Goal: Transaction & Acquisition: Download file/media

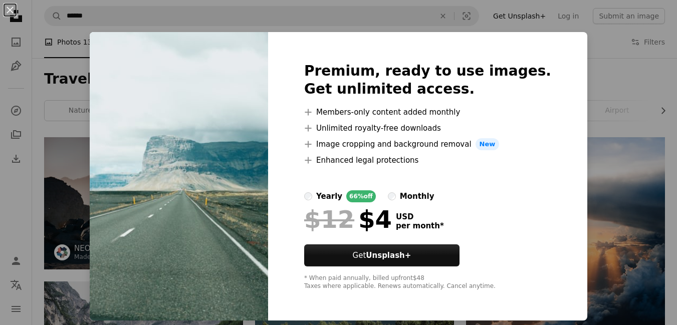
scroll to position [1603, 0]
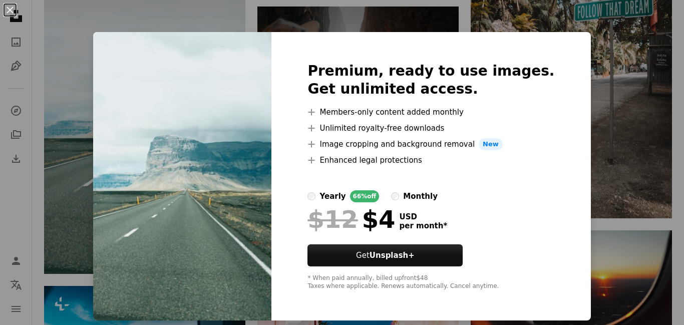
click at [638, 121] on div "An X shape Premium, ready to use images. Get unlimited access. A plus sign Memb…" at bounding box center [342, 162] width 684 height 325
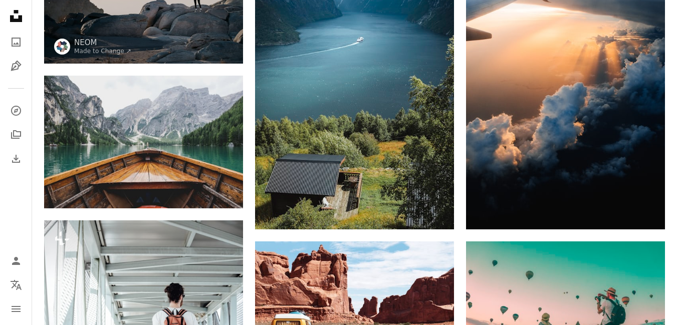
scroll to position [200, 0]
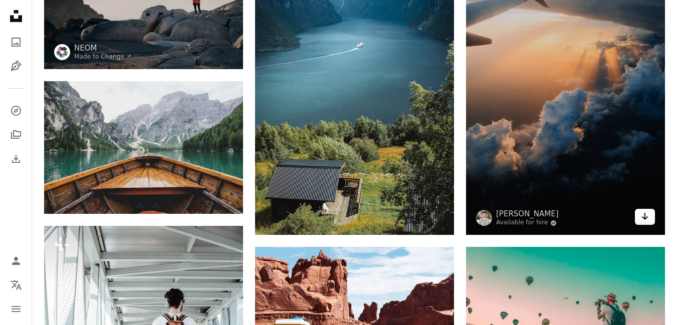
click at [647, 219] on icon "Arrow pointing down" at bounding box center [645, 216] width 8 height 12
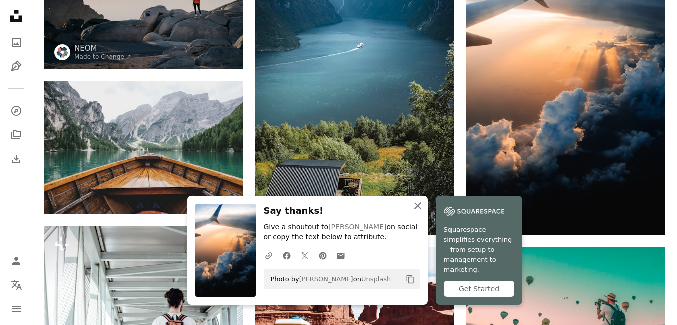
click at [416, 212] on icon "An X shape" at bounding box center [418, 206] width 12 height 12
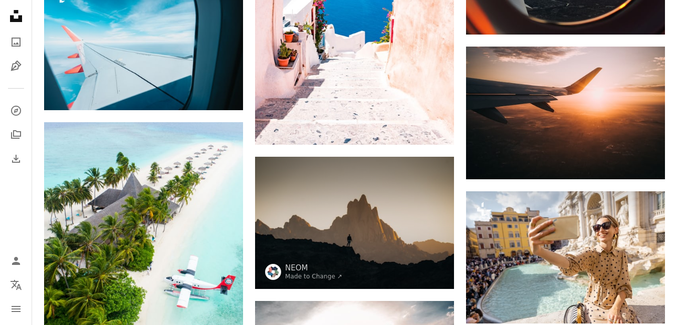
scroll to position [1903, 0]
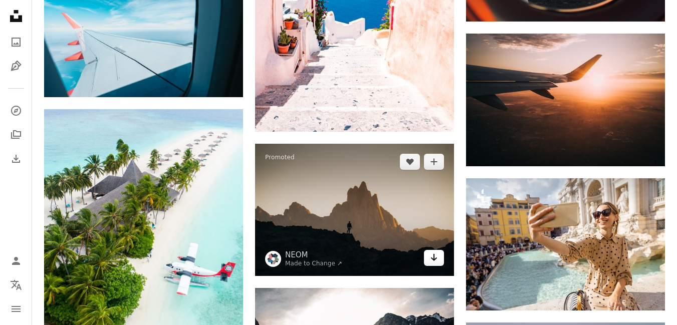
click at [438, 256] on link "Arrow pointing down" at bounding box center [434, 258] width 20 height 16
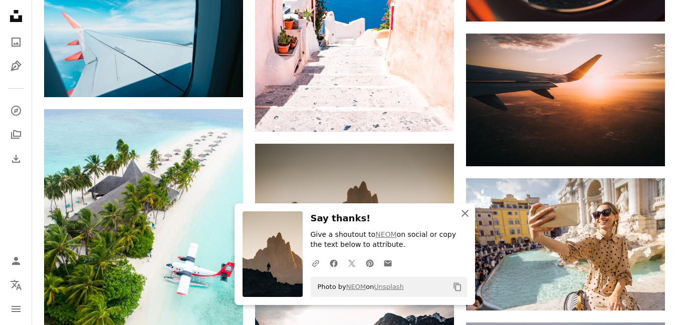
click at [464, 217] on icon "An X shape" at bounding box center [465, 213] width 12 height 12
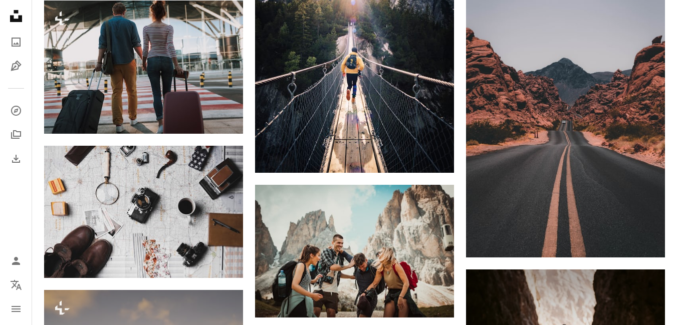
scroll to position [2354, 0]
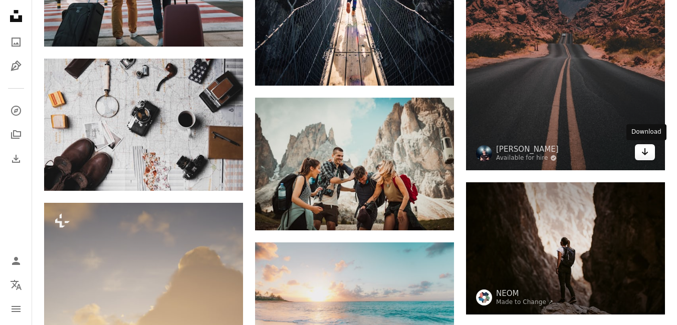
click at [646, 160] on link "Arrow pointing down" at bounding box center [645, 152] width 20 height 16
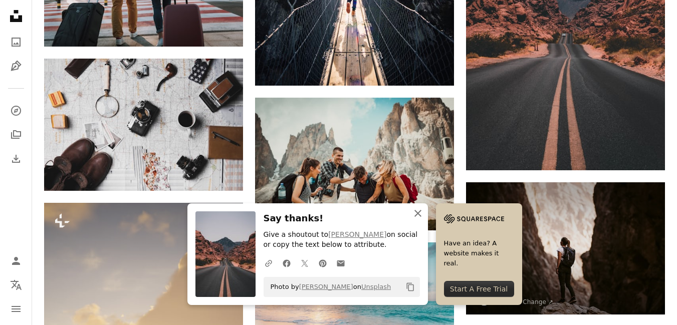
click at [418, 211] on icon "An X shape" at bounding box center [418, 213] width 12 height 12
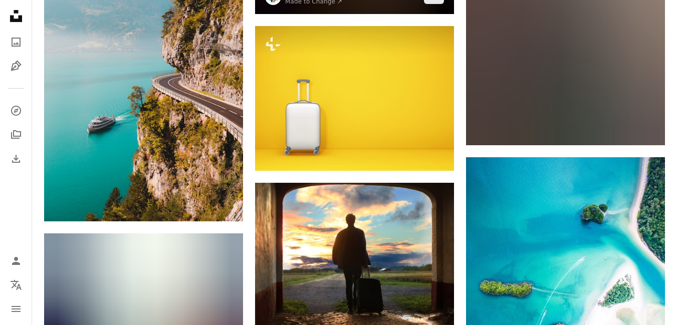
scroll to position [3156, 0]
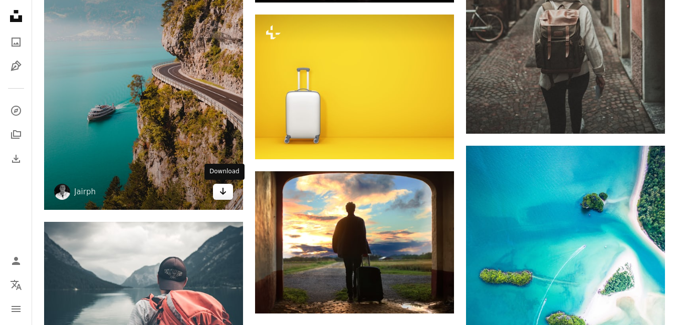
click at [223, 194] on icon "Arrow pointing down" at bounding box center [223, 191] width 8 height 12
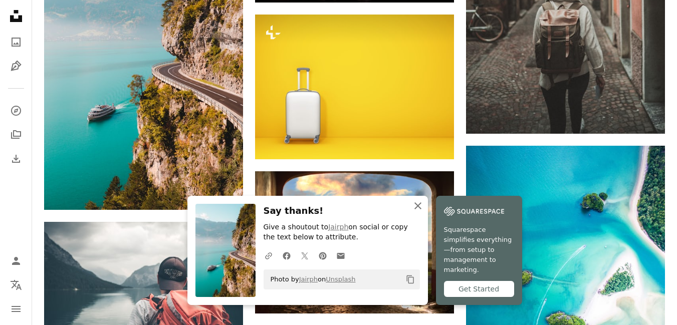
click at [411, 205] on button "An X shape Close" at bounding box center [418, 206] width 20 height 20
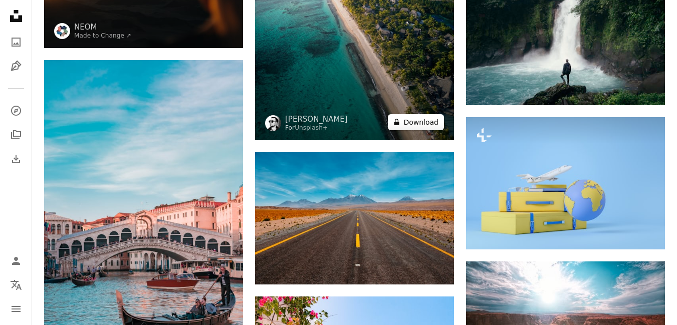
scroll to position [3556, 0]
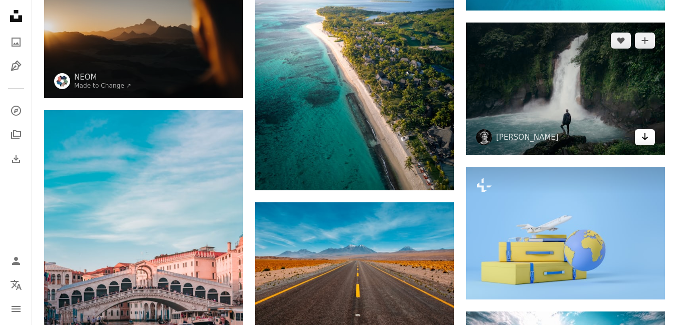
click at [648, 136] on icon "Arrow pointing down" at bounding box center [645, 137] width 8 height 12
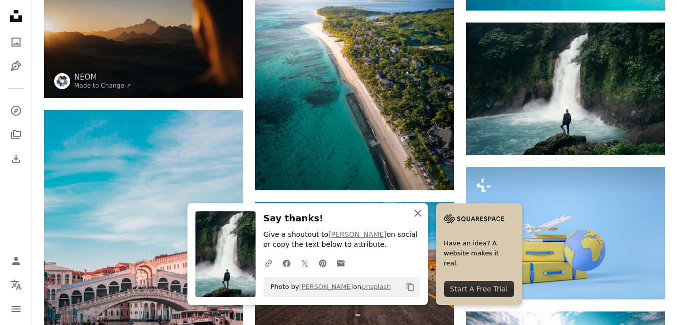
click at [416, 209] on icon "An X shape" at bounding box center [418, 213] width 12 height 12
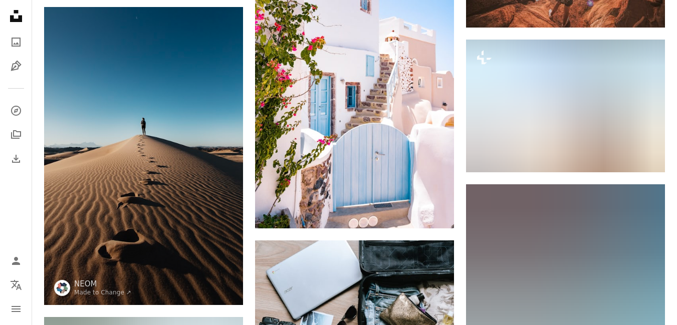
scroll to position [4007, 0]
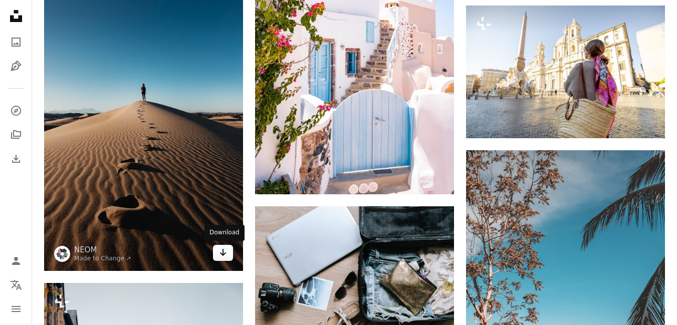
click at [226, 253] on icon "Arrow pointing down" at bounding box center [223, 252] width 8 height 12
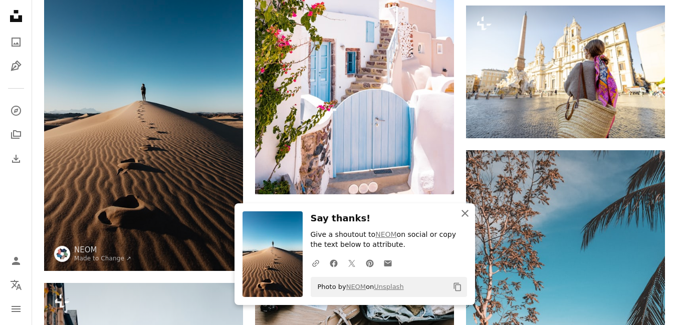
click at [469, 214] on icon "An X shape" at bounding box center [465, 213] width 12 height 12
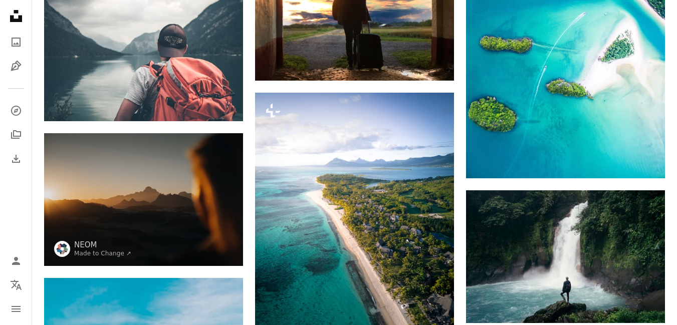
scroll to position [3306, 0]
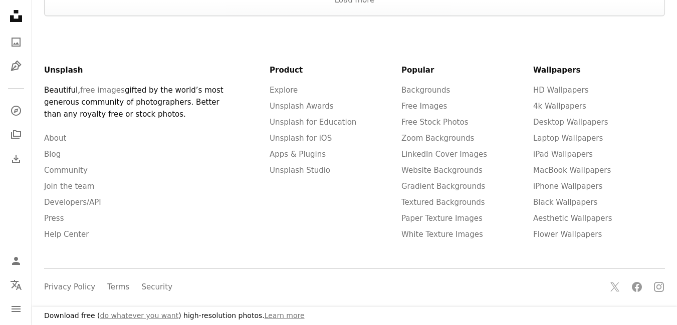
scroll to position [240, 0]
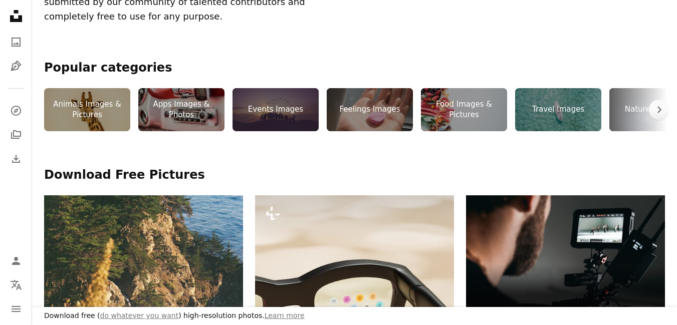
click at [634, 126] on div "Nature Images" at bounding box center [652, 109] width 86 height 43
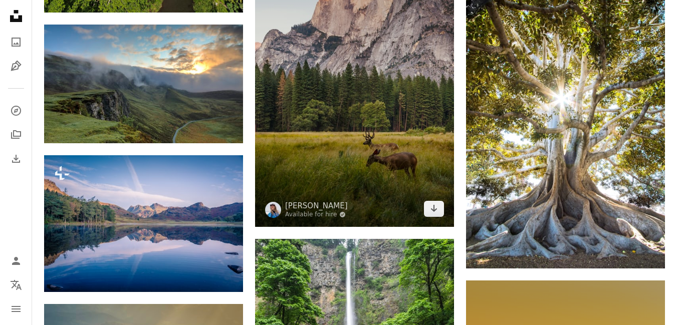
scroll to position [550, 0]
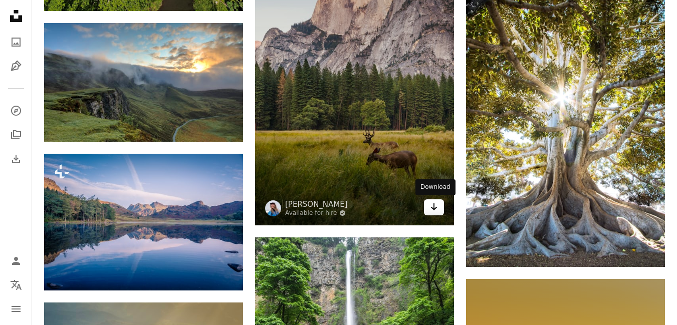
click at [437, 210] on icon "Arrow pointing down" at bounding box center [434, 207] width 8 height 12
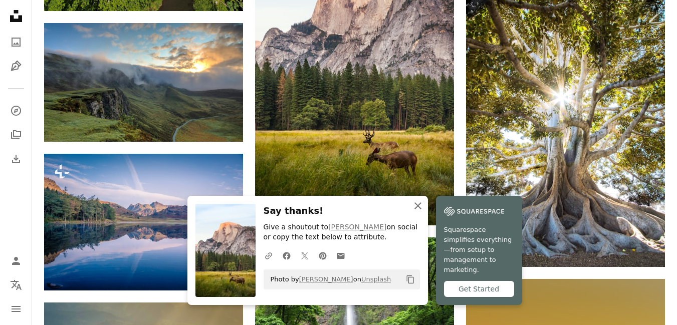
click at [415, 209] on icon "button" at bounding box center [417, 205] width 7 height 7
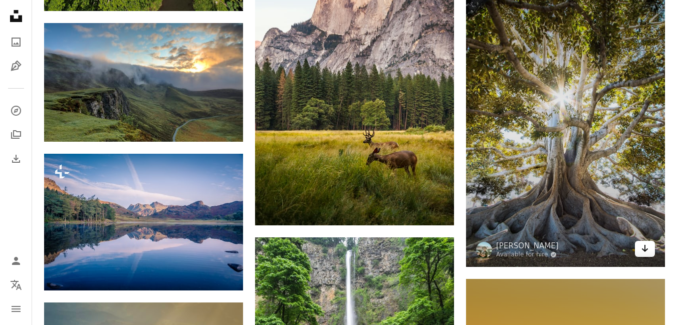
click at [651, 249] on link "Arrow pointing down" at bounding box center [645, 249] width 20 height 16
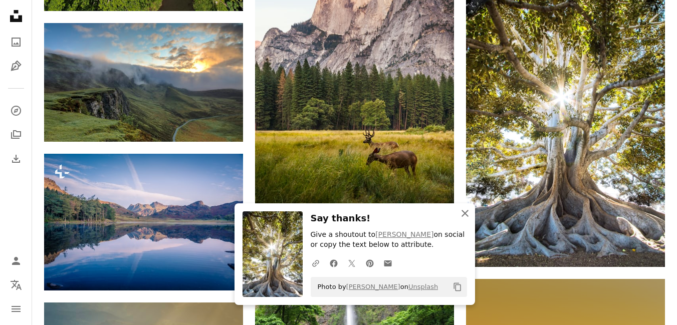
click at [465, 210] on icon "An X shape" at bounding box center [465, 213] width 12 height 12
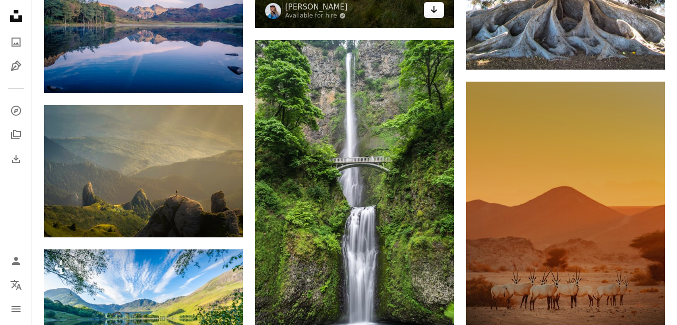
scroll to position [801, 0]
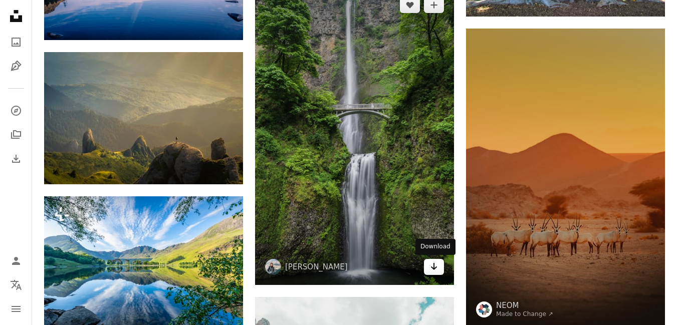
click at [436, 271] on icon "Arrow pointing down" at bounding box center [434, 266] width 8 height 12
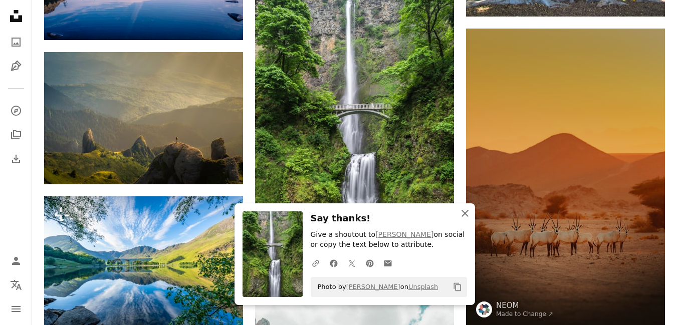
click at [468, 214] on icon "An X shape" at bounding box center [465, 213] width 12 height 12
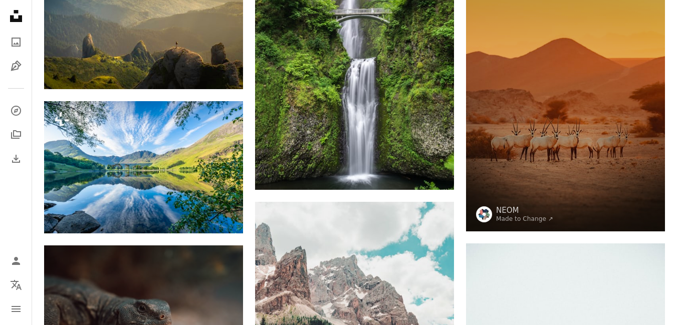
scroll to position [901, 0]
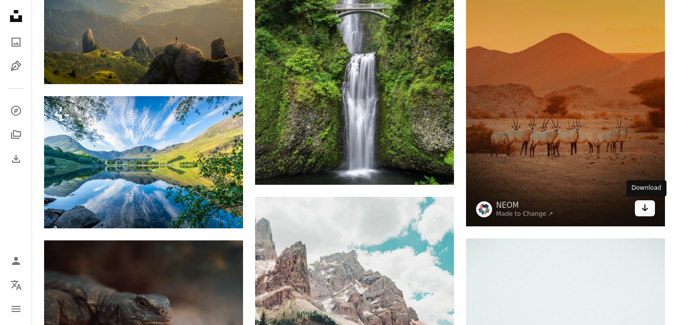
click at [646, 213] on icon "Arrow pointing down" at bounding box center [645, 208] width 8 height 12
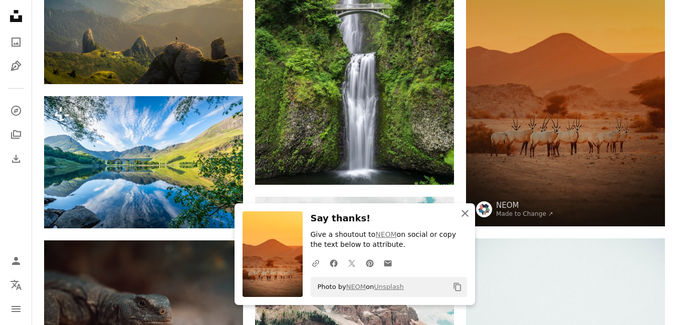
click at [467, 213] on icon "An X shape" at bounding box center [465, 213] width 12 height 12
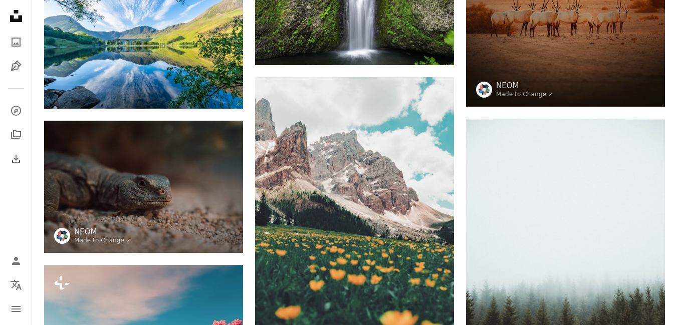
scroll to position [1051, 0]
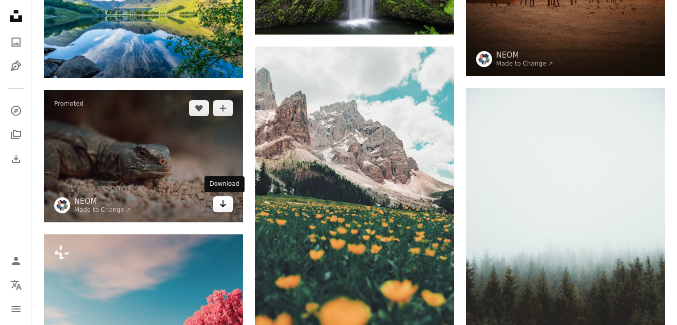
click at [227, 208] on link "Arrow pointing down" at bounding box center [223, 204] width 20 height 16
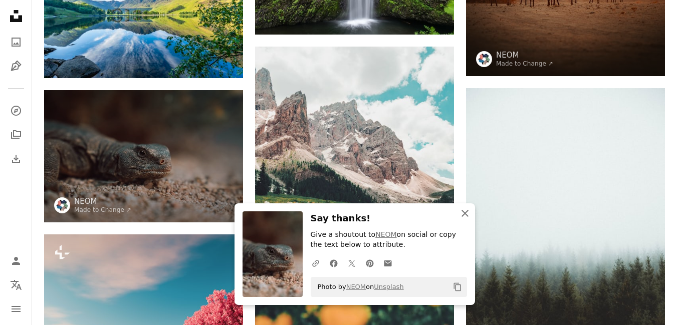
click at [462, 214] on icon "An X shape" at bounding box center [465, 213] width 12 height 12
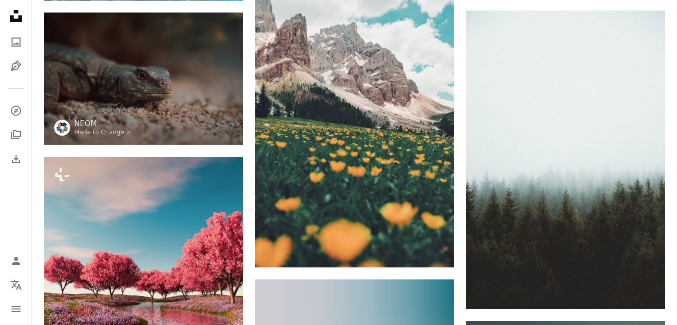
scroll to position [1152, 0]
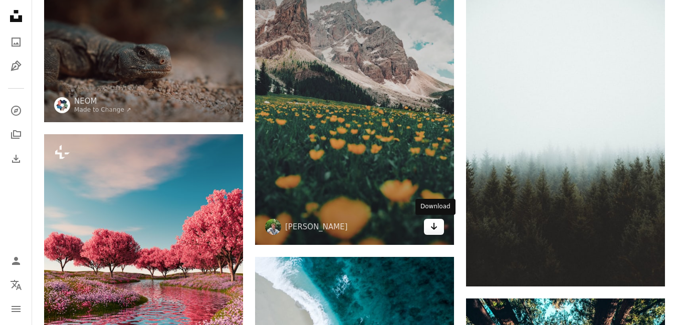
click at [432, 228] on icon "Download" at bounding box center [434, 226] width 7 height 7
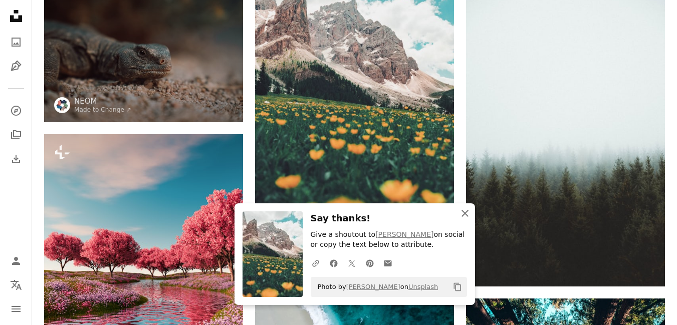
click at [461, 215] on icon "An X shape" at bounding box center [465, 213] width 12 height 12
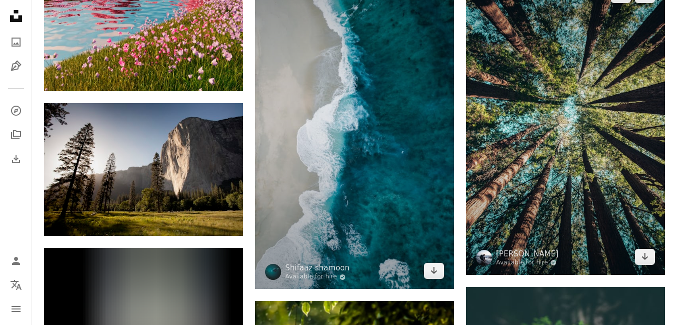
scroll to position [1502, 0]
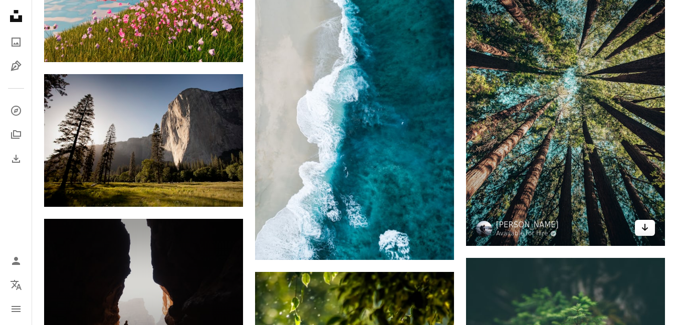
click at [647, 232] on icon "Arrow pointing down" at bounding box center [645, 227] width 8 height 12
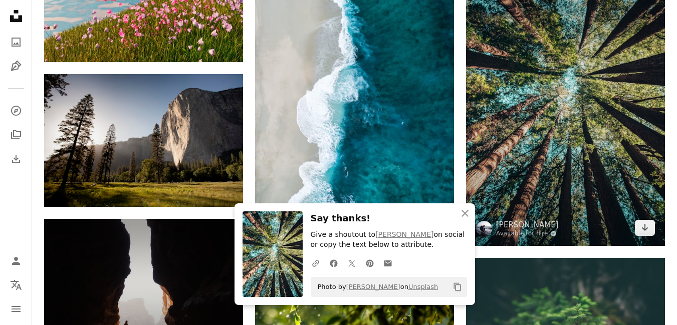
drag, startPoint x: 495, startPoint y: 247, endPoint x: 482, endPoint y: 238, distance: 16.1
click at [484, 248] on div "A heart A plus sign [PERSON_NAME] Available for hire A checkmark inside of a ci…" at bounding box center [565, 112] width 199 height 2954
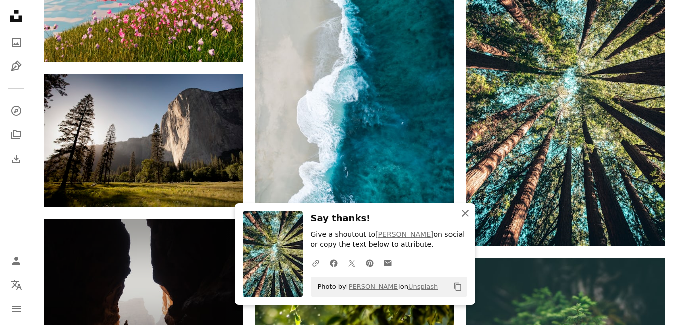
click at [465, 216] on icon "An X shape" at bounding box center [465, 213] width 12 height 12
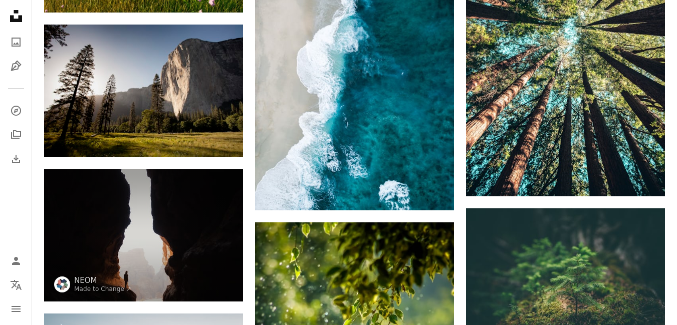
scroll to position [1552, 0]
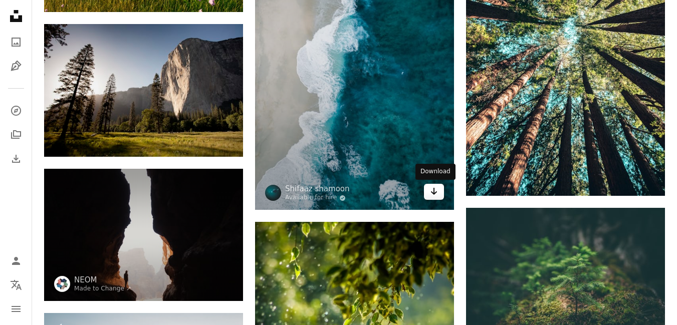
click at [435, 188] on icon "Arrow pointing down" at bounding box center [434, 191] width 8 height 12
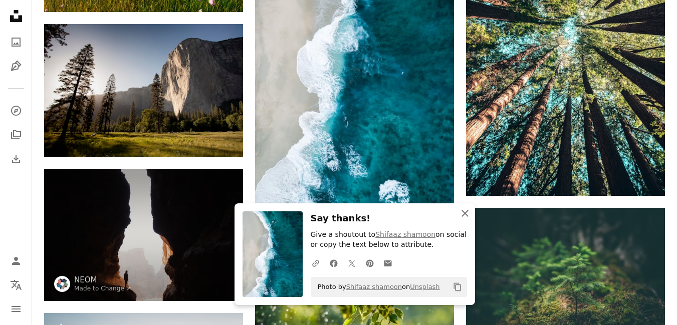
click at [464, 219] on icon "An X shape" at bounding box center [465, 213] width 12 height 12
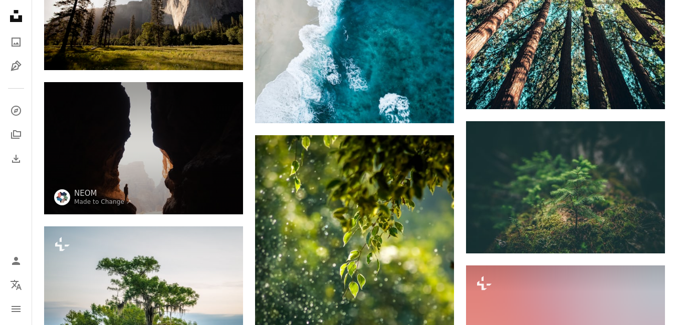
scroll to position [1652, 0]
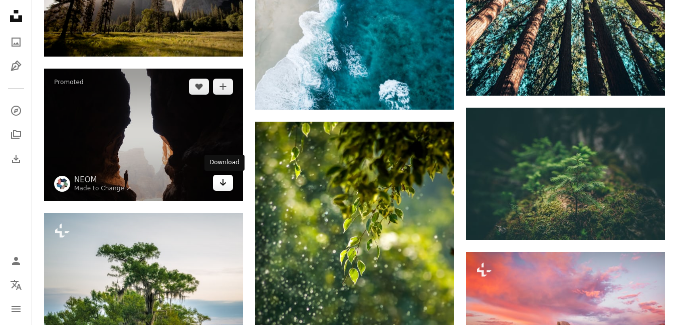
click at [230, 182] on link "Arrow pointing down" at bounding box center [223, 183] width 20 height 16
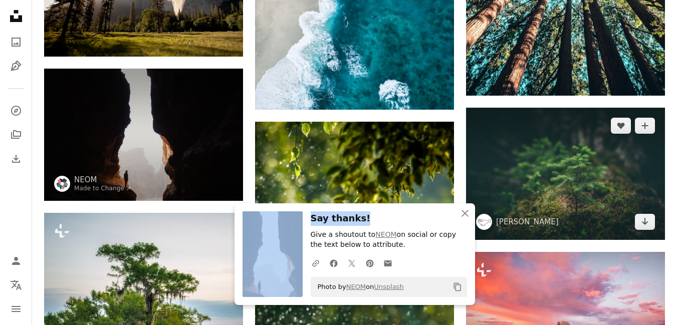
drag, startPoint x: 461, startPoint y: 212, endPoint x: 475, endPoint y: 210, distance: 13.7
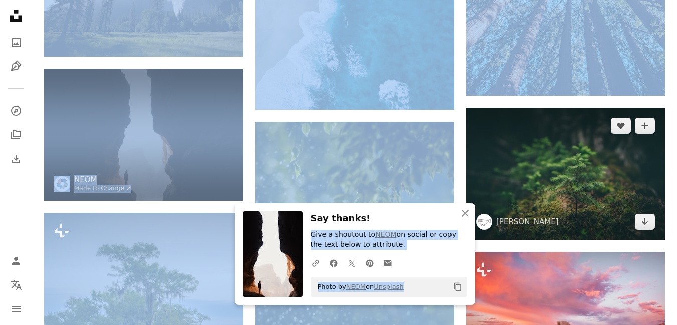
click at [475, 210] on img at bounding box center [565, 174] width 199 height 132
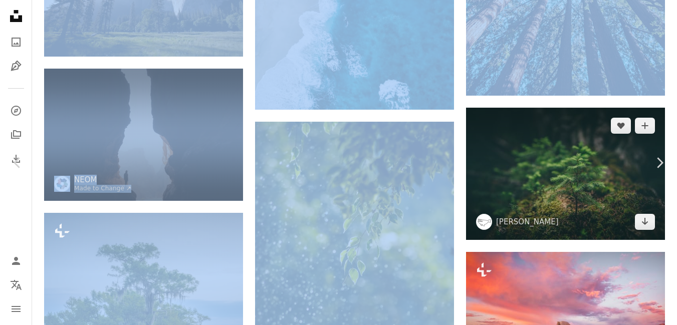
drag, startPoint x: 473, startPoint y: 210, endPoint x: 466, endPoint y: 214, distance: 8.1
click at [466, 214] on img at bounding box center [565, 174] width 199 height 132
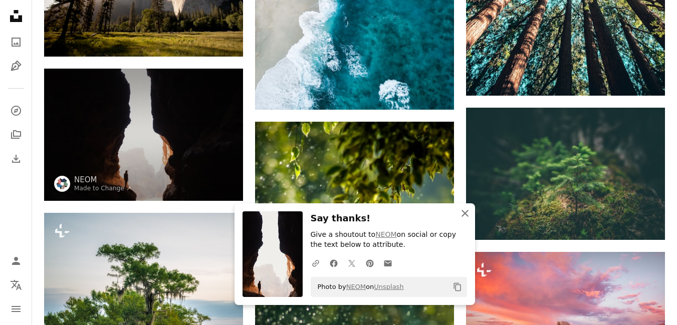
click at [470, 215] on icon "An X shape" at bounding box center [465, 213] width 12 height 12
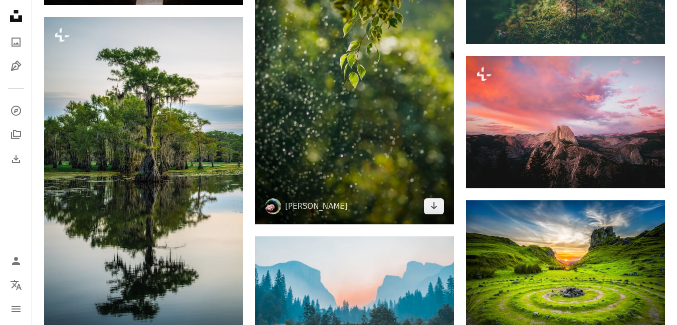
scroll to position [1853, 0]
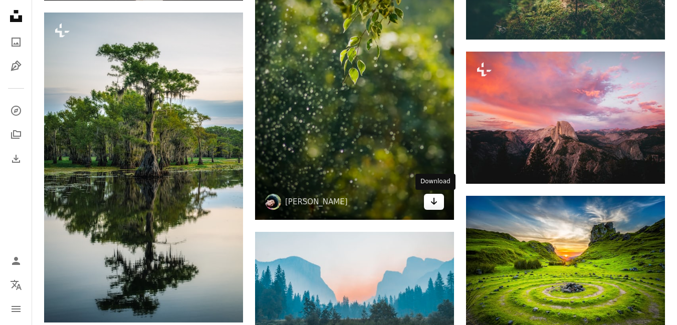
click at [439, 203] on link "Arrow pointing down" at bounding box center [434, 202] width 20 height 16
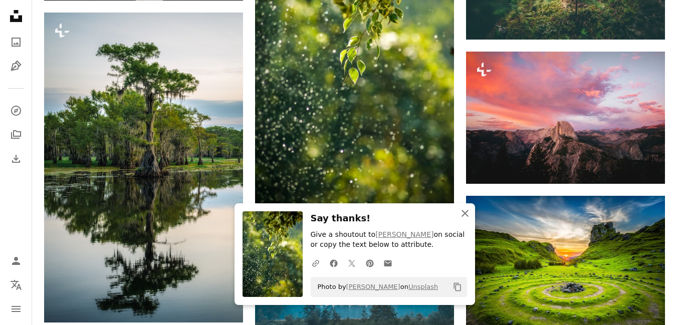
click at [463, 213] on icon "An X shape" at bounding box center [465, 213] width 12 height 12
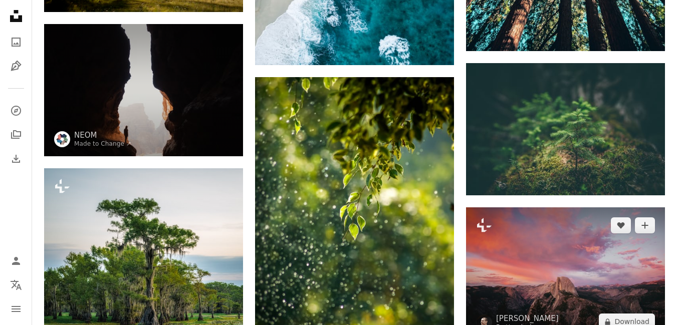
scroll to position [1602, 0]
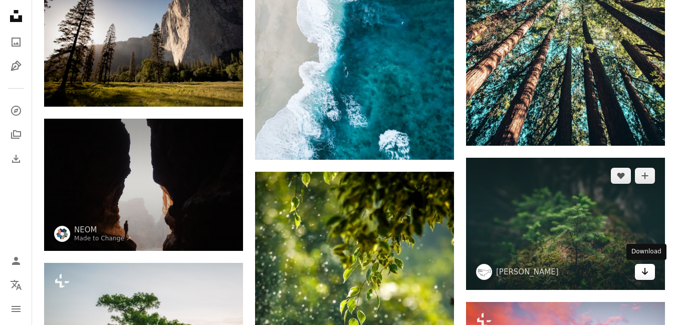
click at [652, 274] on link "Arrow pointing down" at bounding box center [645, 272] width 20 height 16
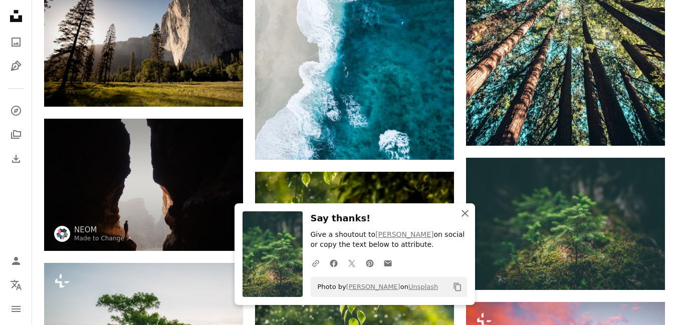
click at [470, 213] on icon "An X shape" at bounding box center [465, 213] width 12 height 12
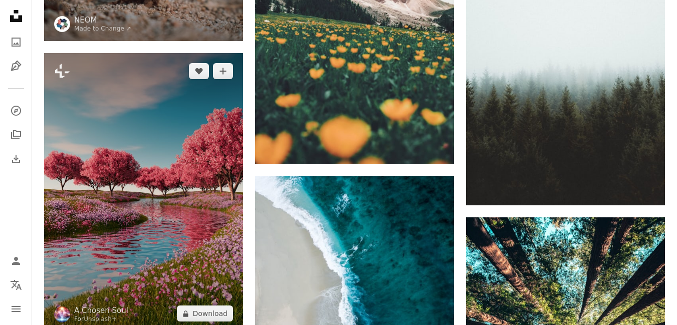
scroll to position [1152, 0]
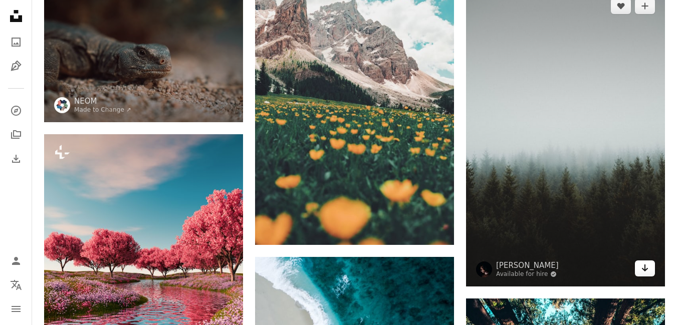
click at [647, 272] on icon "Arrow pointing down" at bounding box center [645, 268] width 8 height 12
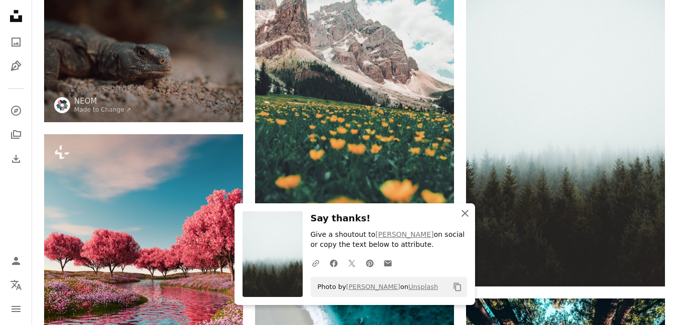
click at [468, 215] on icon "An X shape" at bounding box center [465, 213] width 12 height 12
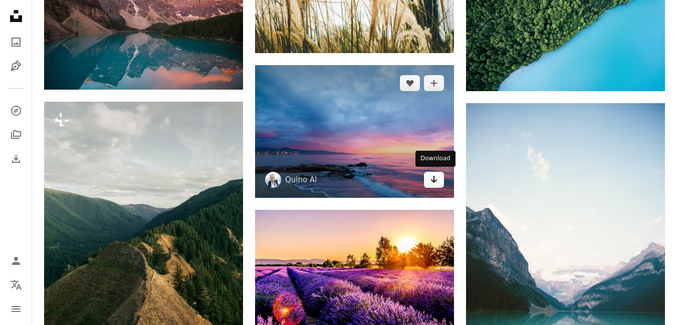
scroll to position [5308, 0]
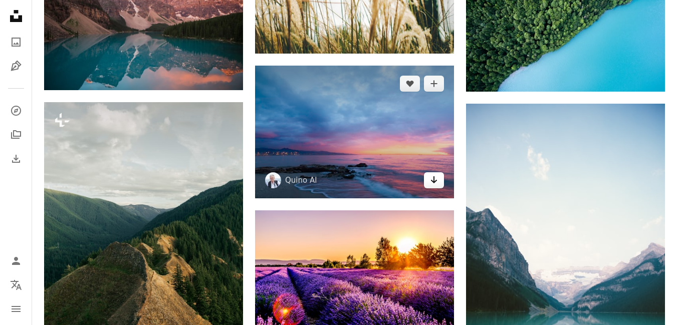
click at [432, 179] on icon "Arrow pointing down" at bounding box center [434, 180] width 8 height 12
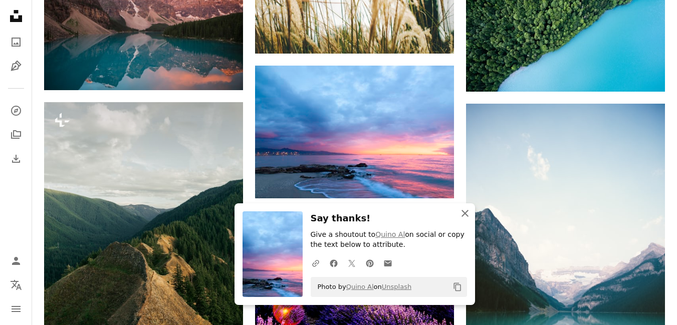
click at [465, 212] on icon "button" at bounding box center [464, 213] width 7 height 7
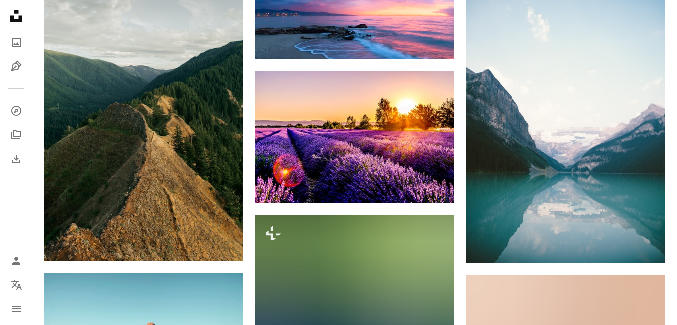
scroll to position [5509, 0]
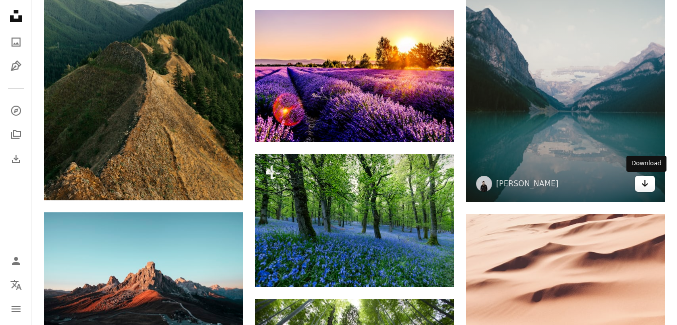
click at [642, 181] on icon "Arrow pointing down" at bounding box center [645, 183] width 8 height 12
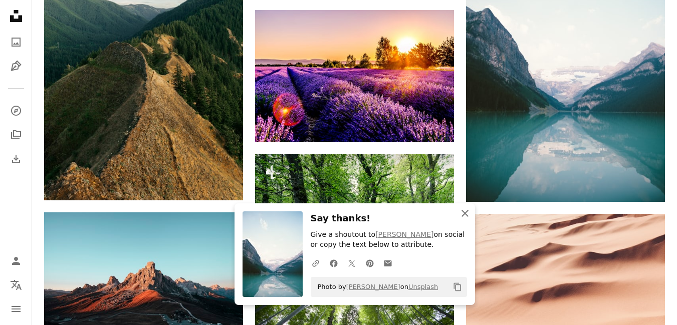
click at [463, 212] on icon "button" at bounding box center [464, 213] width 7 height 7
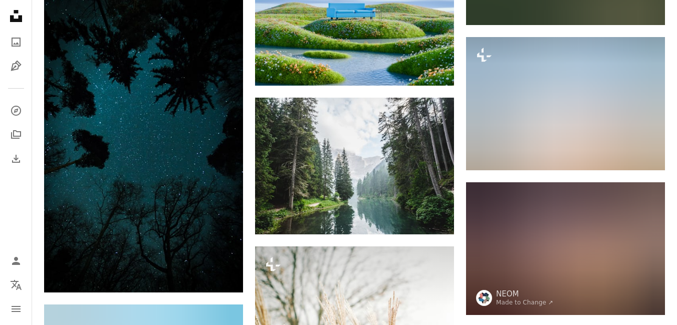
scroll to position [4807, 0]
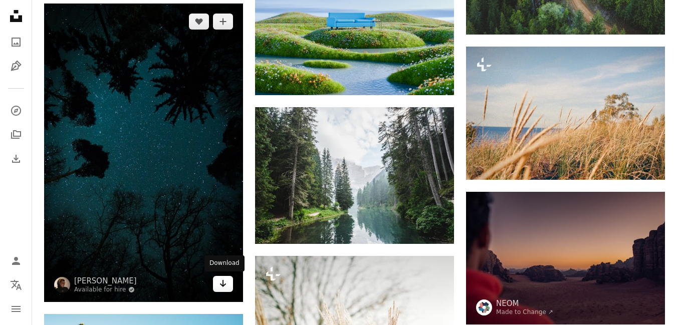
click at [223, 282] on icon "Download" at bounding box center [223, 283] width 7 height 7
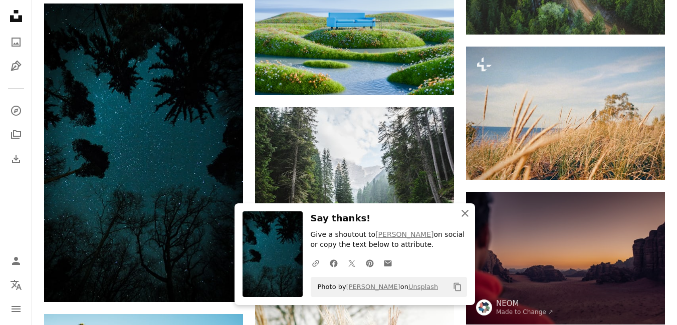
click at [463, 213] on icon "An X shape" at bounding box center [465, 213] width 12 height 12
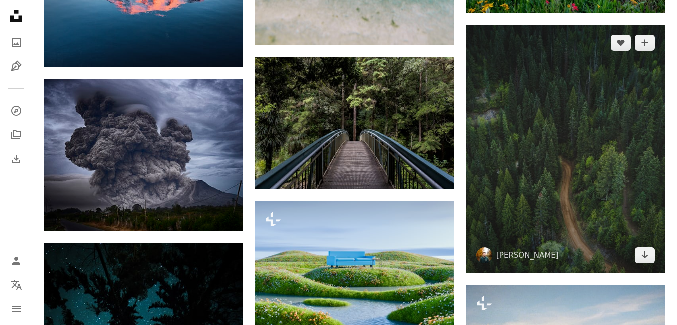
scroll to position [4557, 0]
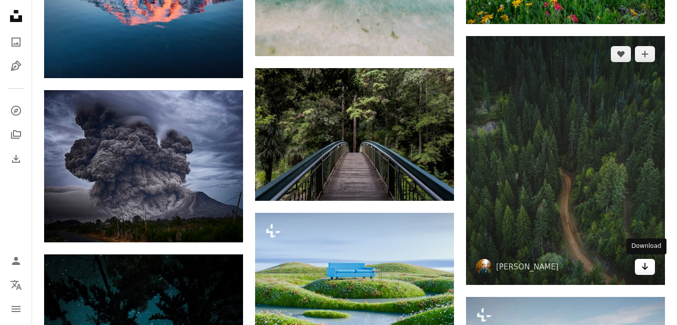
click at [645, 262] on icon "Arrow pointing down" at bounding box center [645, 266] width 8 height 12
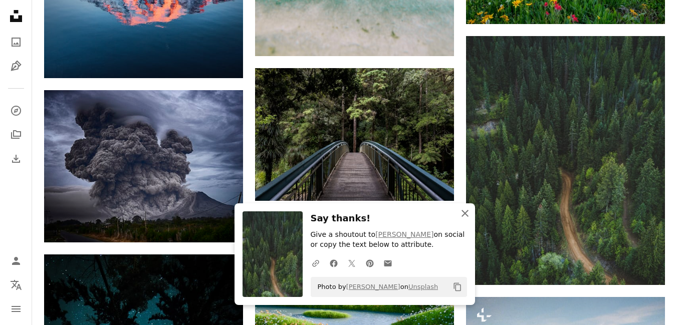
click at [465, 213] on icon "button" at bounding box center [464, 213] width 7 height 7
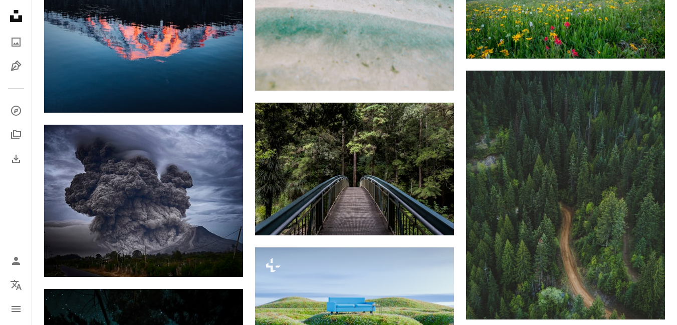
scroll to position [4507, 0]
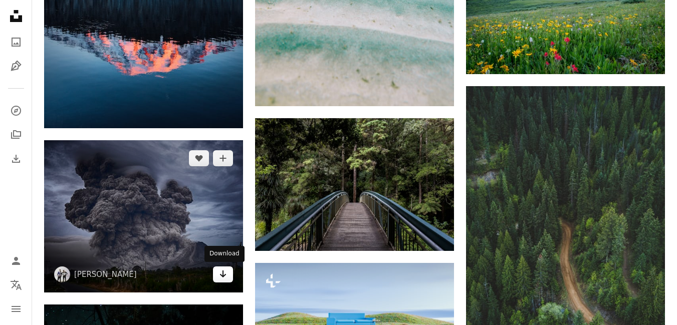
click at [225, 266] on link "Arrow pointing down" at bounding box center [223, 274] width 20 height 16
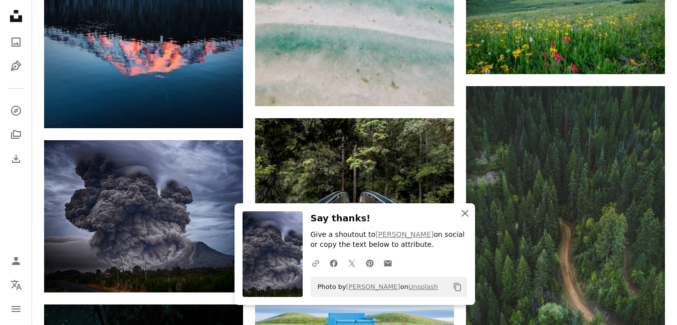
click at [464, 211] on icon "An X shape" at bounding box center [465, 213] width 12 height 12
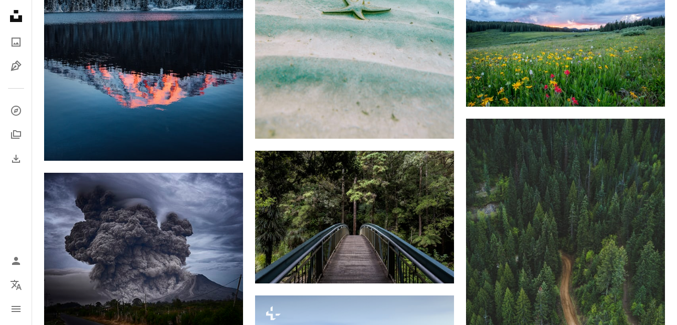
scroll to position [4457, 0]
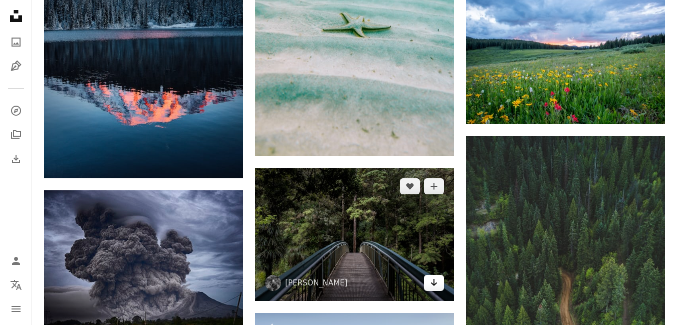
click at [440, 286] on link "Arrow pointing down" at bounding box center [434, 283] width 20 height 16
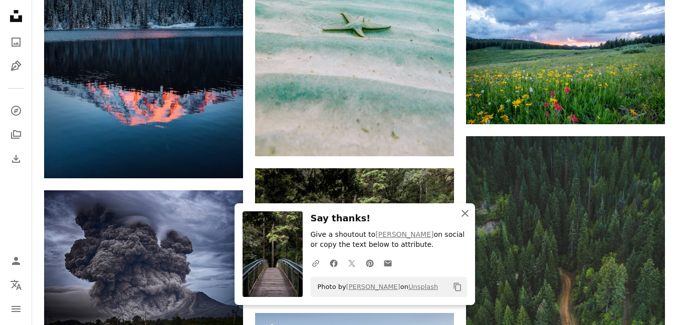
click at [463, 211] on icon "button" at bounding box center [464, 213] width 7 height 7
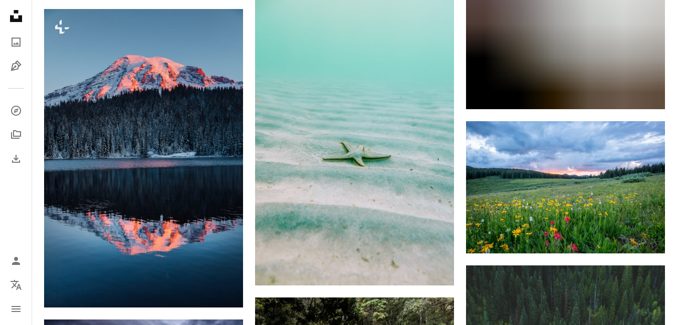
scroll to position [4307, 0]
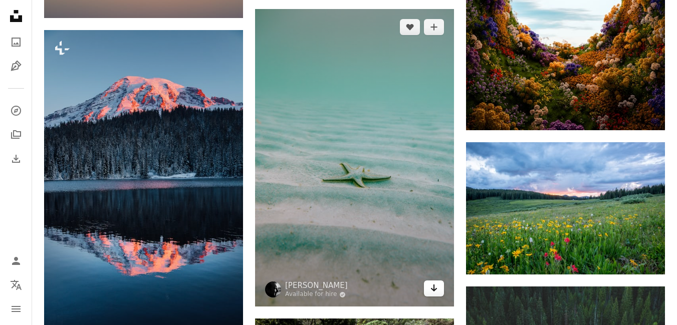
click at [425, 293] on link "Arrow pointing down" at bounding box center [434, 288] width 20 height 16
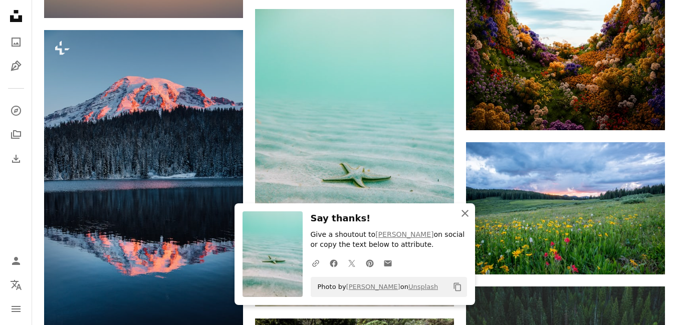
click at [470, 216] on icon "An X shape" at bounding box center [465, 213] width 12 height 12
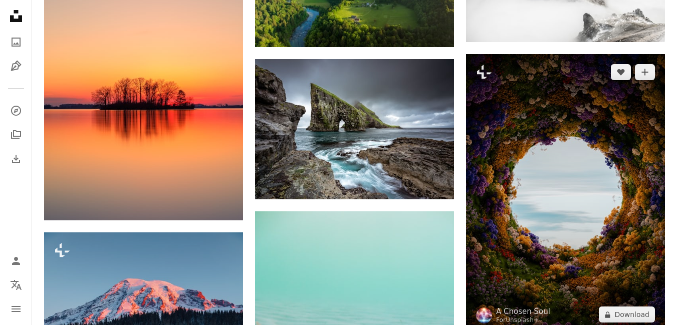
scroll to position [4056, 0]
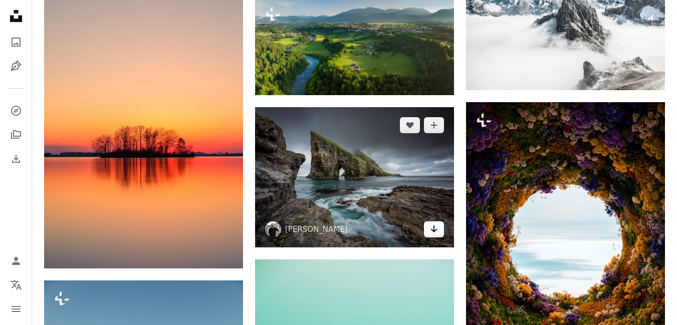
click at [432, 226] on icon "Arrow pointing down" at bounding box center [434, 229] width 8 height 12
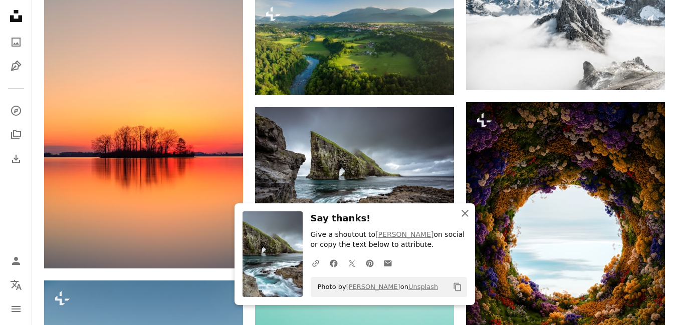
click at [464, 213] on icon "button" at bounding box center [464, 213] width 7 height 7
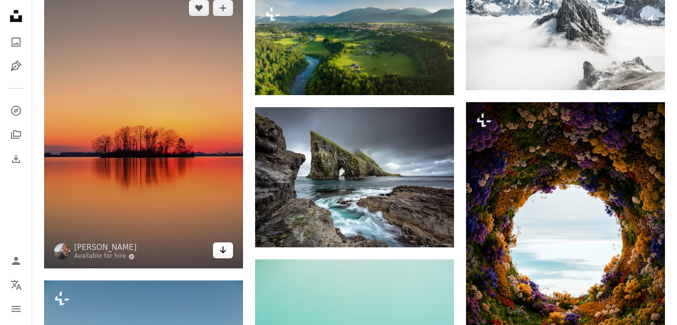
click at [219, 252] on icon "Arrow pointing down" at bounding box center [223, 250] width 8 height 12
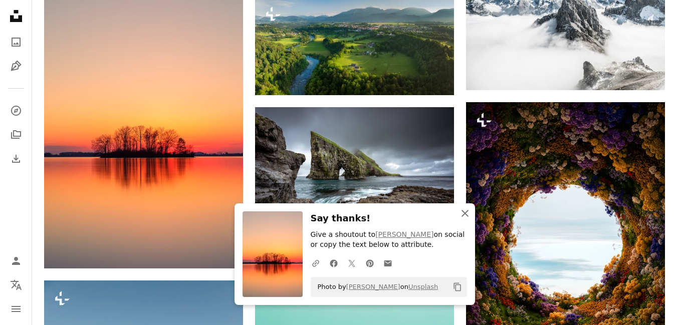
click at [465, 212] on icon "button" at bounding box center [464, 213] width 7 height 7
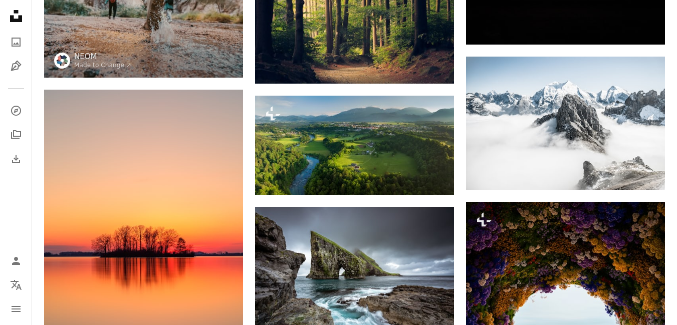
scroll to position [3956, 0]
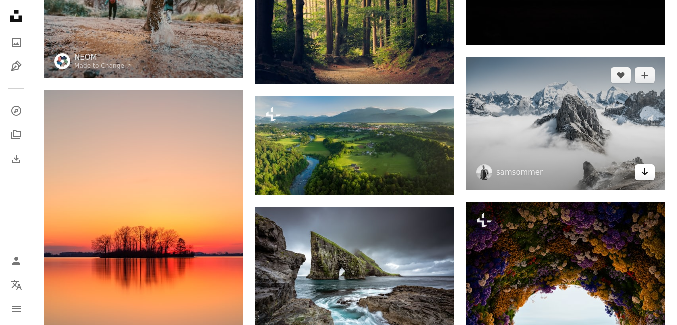
click at [639, 171] on link "Arrow pointing down" at bounding box center [645, 172] width 20 height 16
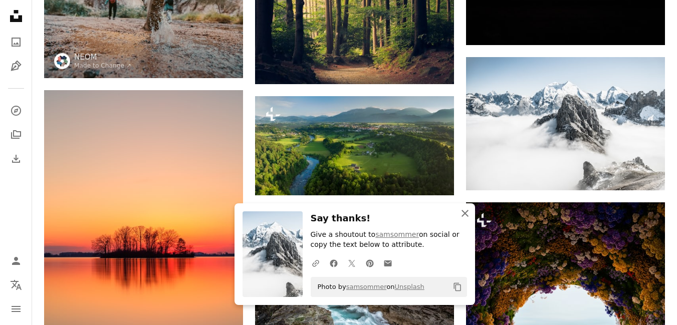
click at [467, 215] on icon "button" at bounding box center [464, 213] width 7 height 7
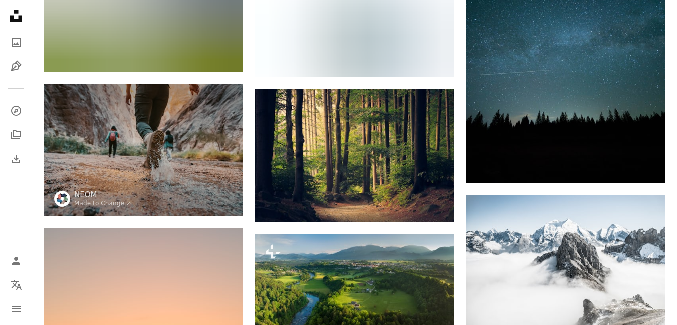
scroll to position [3806, 0]
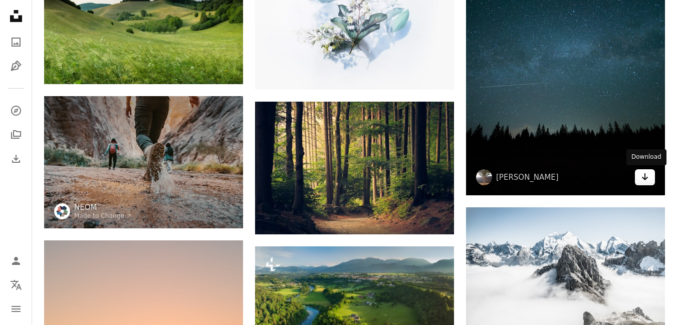
click at [647, 176] on icon "Arrow pointing down" at bounding box center [645, 177] width 8 height 12
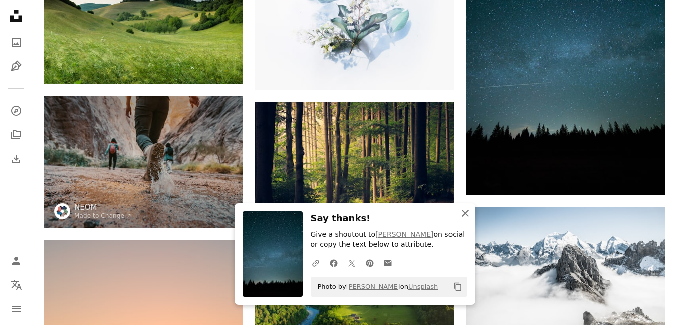
click at [464, 217] on icon "An X shape" at bounding box center [465, 213] width 12 height 12
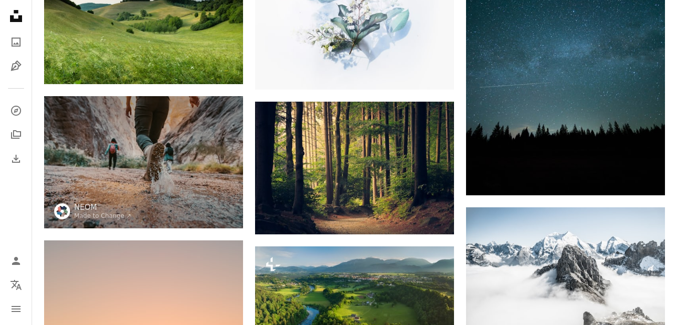
scroll to position [3522, 0]
